Goal: Task Accomplishment & Management: Use online tool/utility

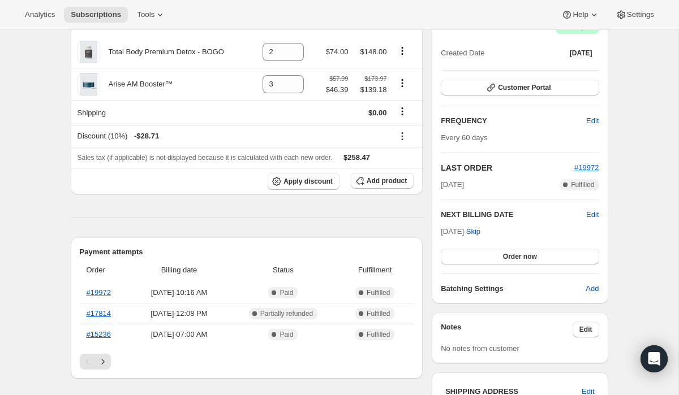
scroll to position [126, 0]
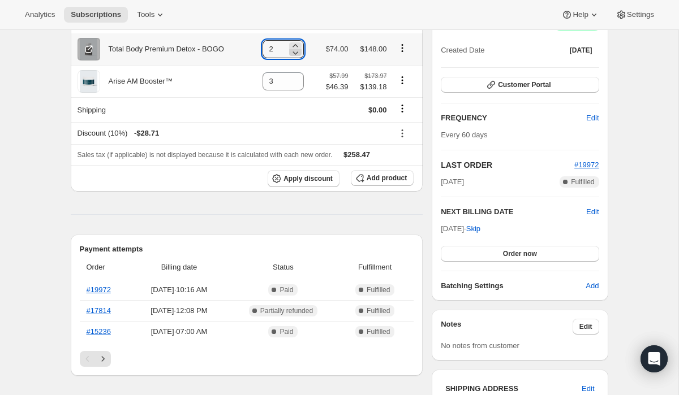
click at [296, 53] on icon at bounding box center [295, 52] width 11 height 11
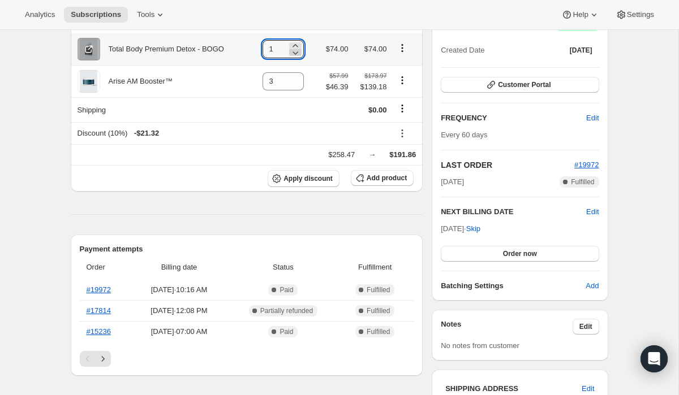
click at [296, 53] on icon at bounding box center [296, 52] width 6 height 3
type input "0"
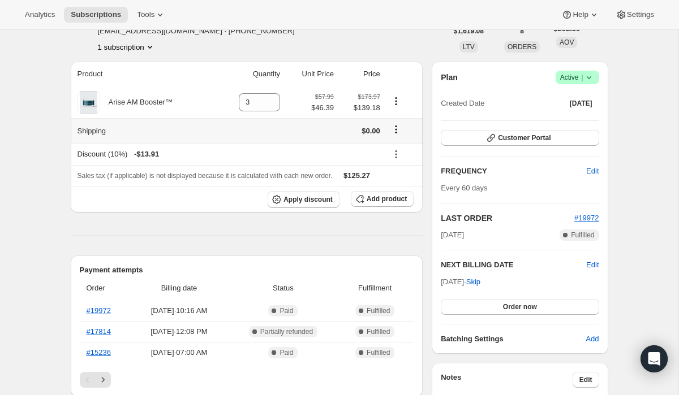
scroll to position [69, 0]
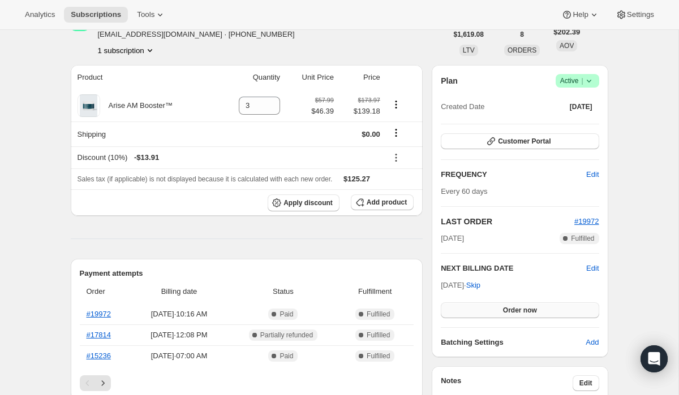
click at [513, 312] on span "Order now" at bounding box center [520, 310] width 34 height 9
click at [513, 312] on span "Click to confirm" at bounding box center [519, 310] width 51 height 9
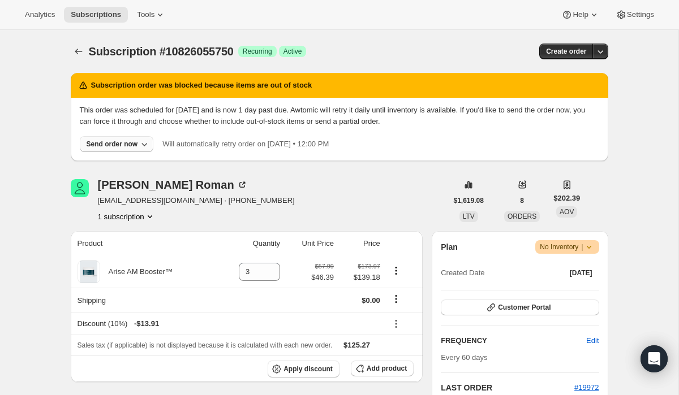
click at [123, 145] on div "Send order now" at bounding box center [112, 144] width 51 height 9
click at [117, 164] on span "Include sold-out items" at bounding box center [87, 168] width 71 height 8
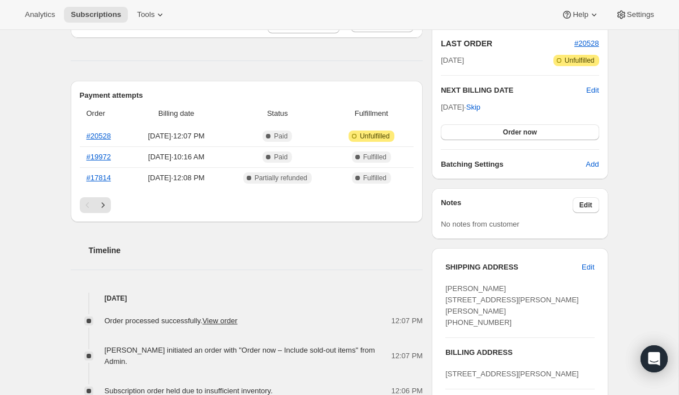
scroll to position [249, 0]
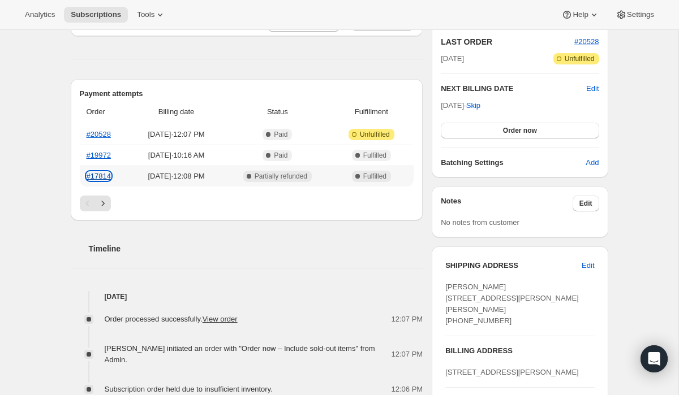
click at [99, 178] on link "#17814" at bounding box center [99, 176] width 24 height 8
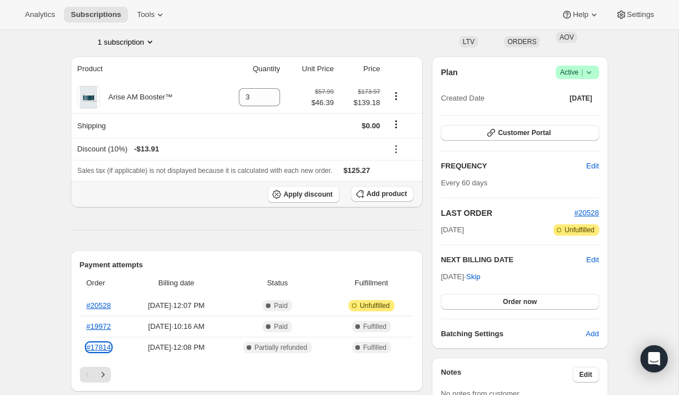
scroll to position [77, 0]
click at [371, 199] on span "Add product" at bounding box center [387, 194] width 40 height 9
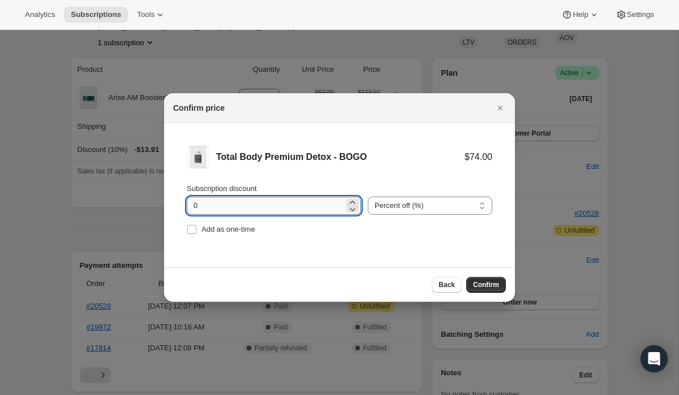
click at [282, 204] on input "0" at bounding box center [265, 206] width 157 height 18
type input "20"
click at [443, 288] on span "Back" at bounding box center [446, 285] width 16 height 9
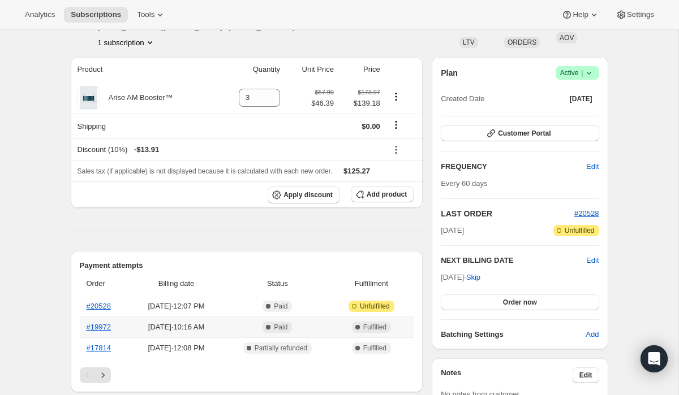
click at [97, 322] on th "#19972" at bounding box center [105, 327] width 50 height 21
click at [97, 334] on th "#19972" at bounding box center [105, 327] width 50 height 21
click at [99, 329] on link "#19972" at bounding box center [99, 327] width 24 height 8
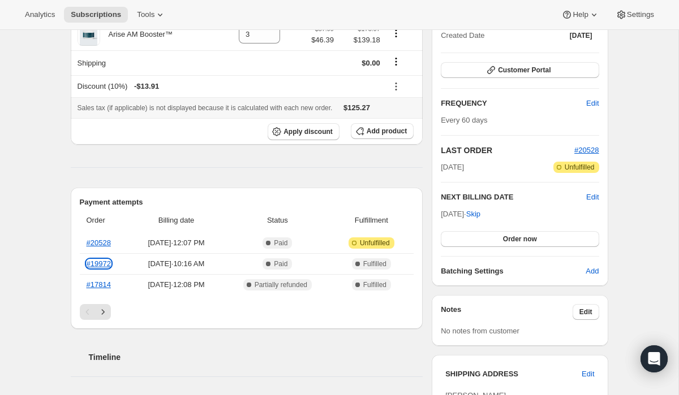
scroll to position [144, 0]
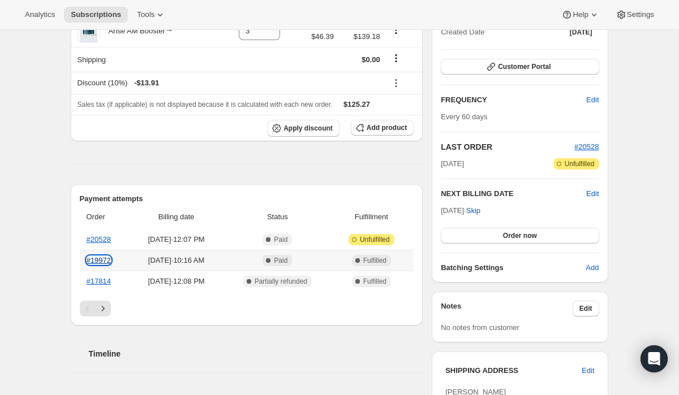
click at [108, 260] on link "#19972" at bounding box center [99, 260] width 24 height 8
click at [97, 281] on link "#17814" at bounding box center [99, 281] width 24 height 8
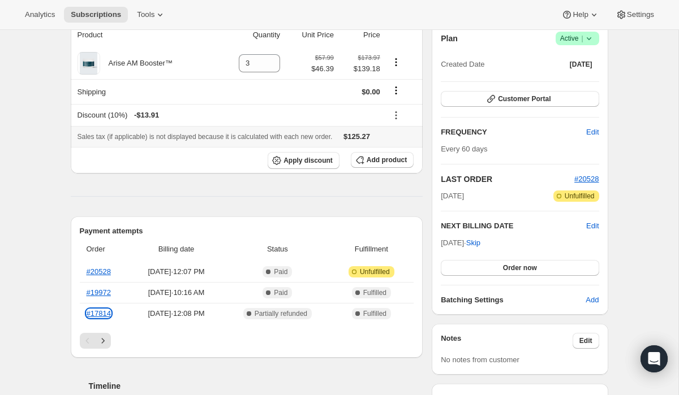
scroll to position [92, 0]
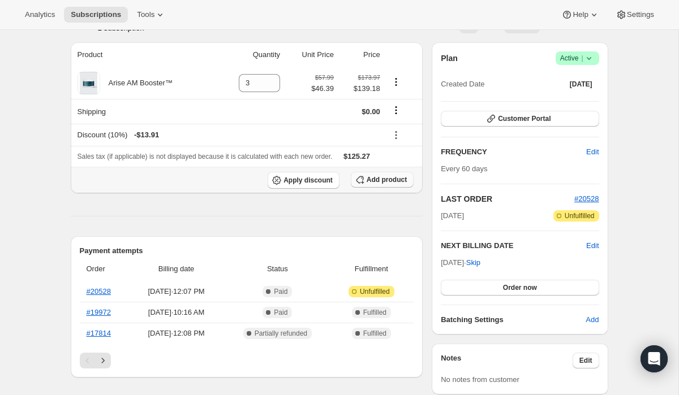
click at [377, 176] on span "Add product" at bounding box center [387, 179] width 40 height 9
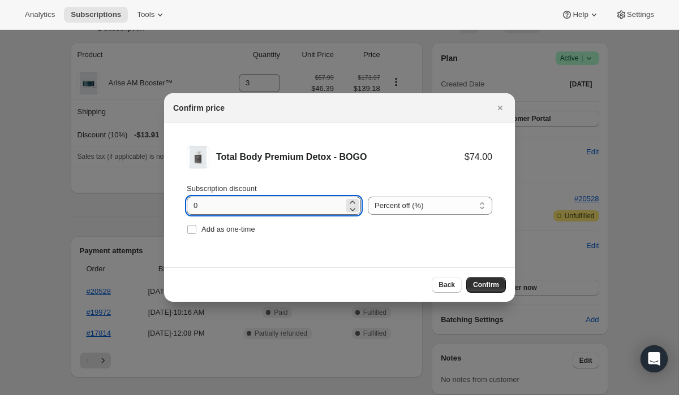
click at [324, 205] on input "0" at bounding box center [265, 206] width 157 height 18
type input "20"
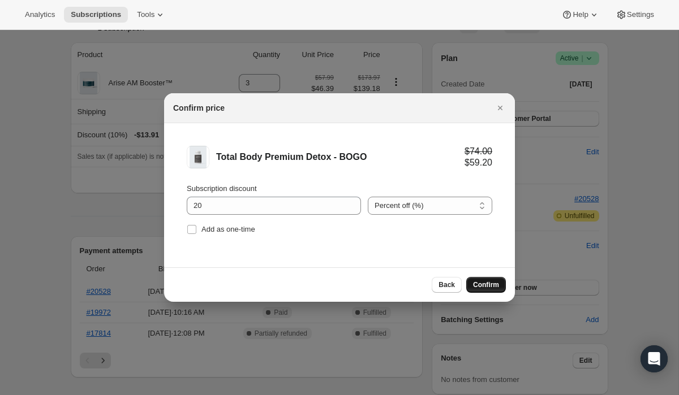
click at [482, 286] on span "Confirm" at bounding box center [486, 285] width 26 height 9
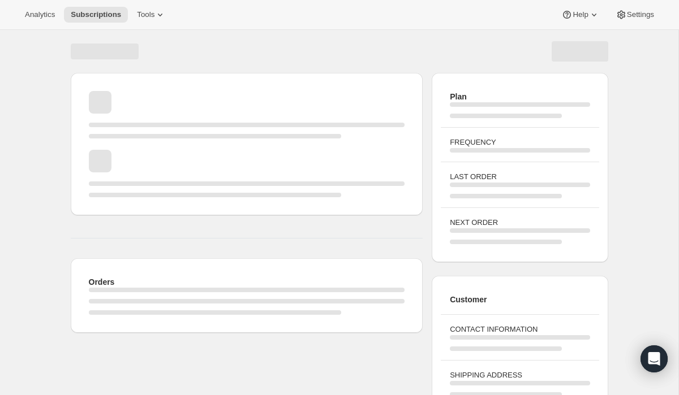
scroll to position [92, 0]
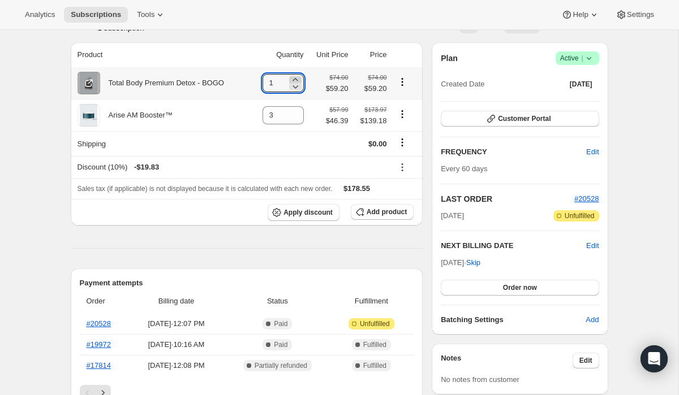
click at [297, 77] on icon at bounding box center [295, 79] width 11 height 11
type input "2"
